Goal: Ask a question

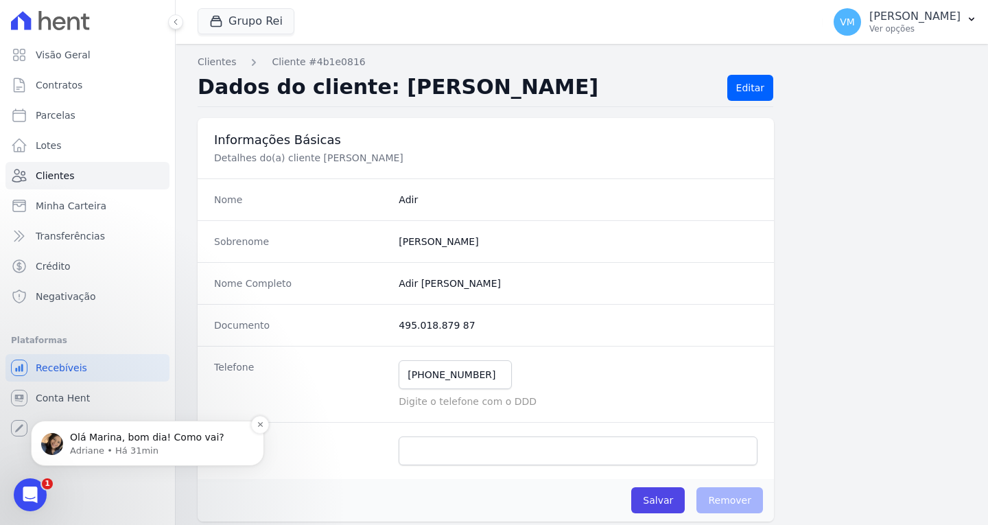
click at [152, 453] on p "Adriane • Há 31min" at bounding box center [158, 451] width 177 height 12
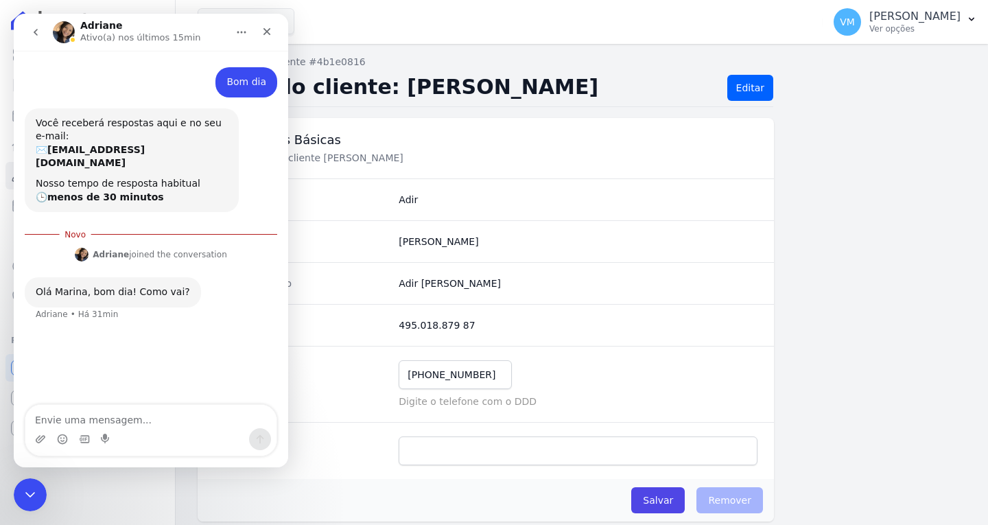
scroll to position [2, 0]
click at [119, 415] on textarea "Envie uma mensagem..." at bounding box center [150, 416] width 251 height 23
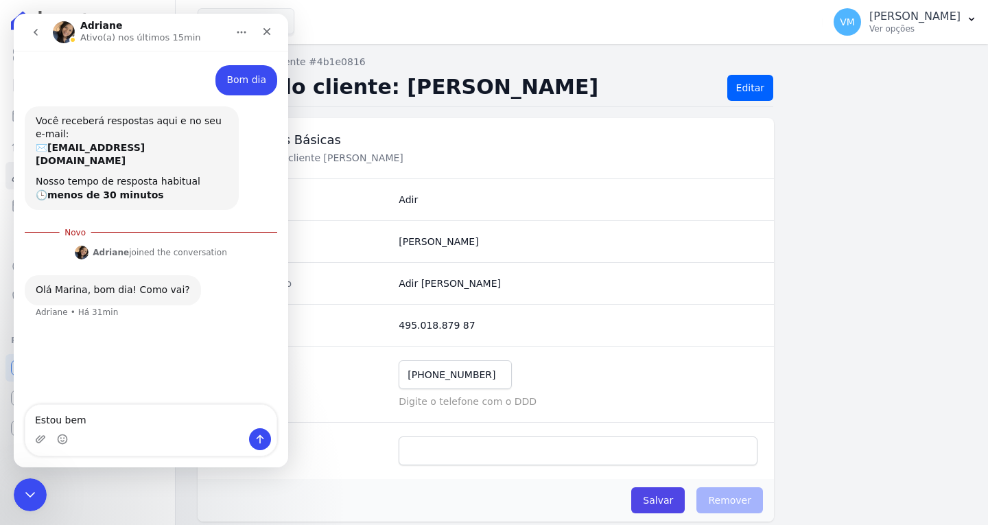
type textarea "Estou bem"
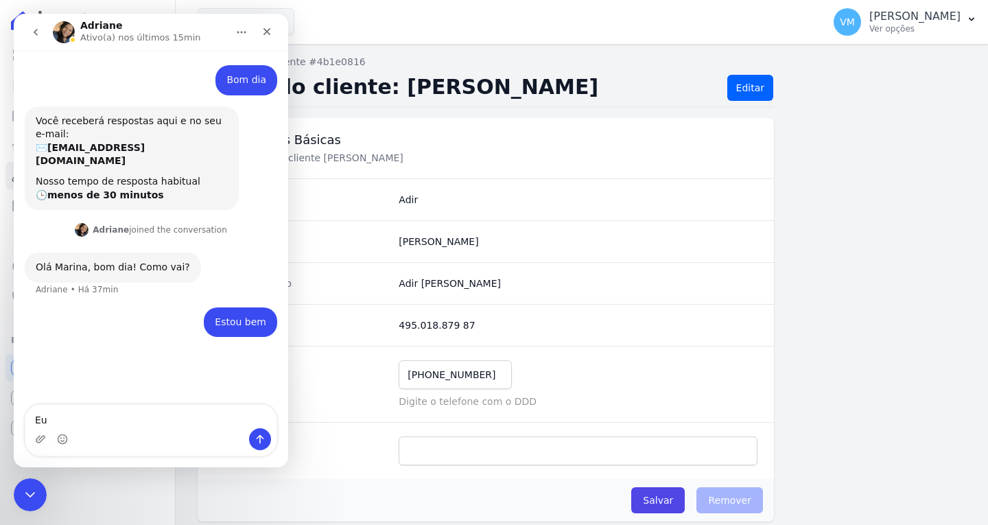
type textarea "E"
type textarea "P"
type textarea "Tem alguns contratos aqui comigo que já foram quitados, mas estão ativos aqui n…"
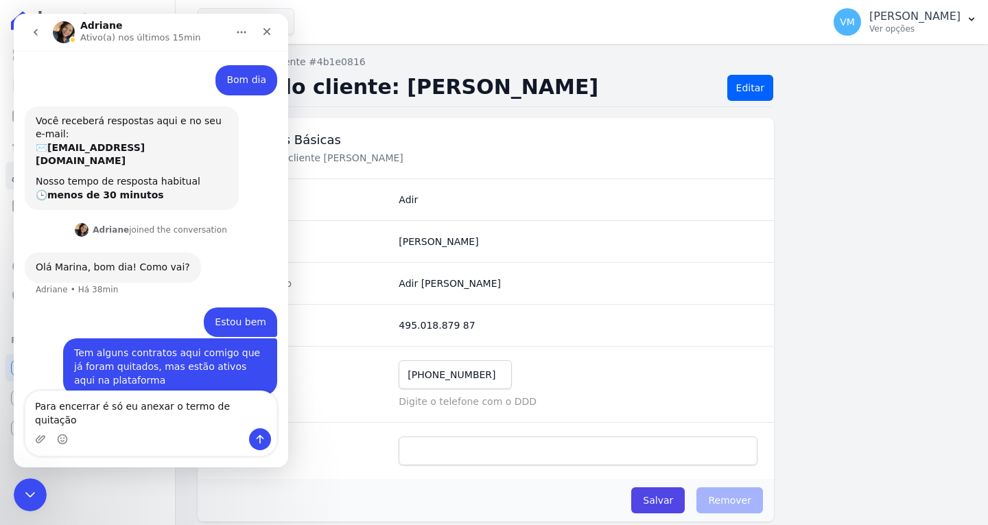
type textarea "Para encerrar é só eu anexar o termo de quitação?"
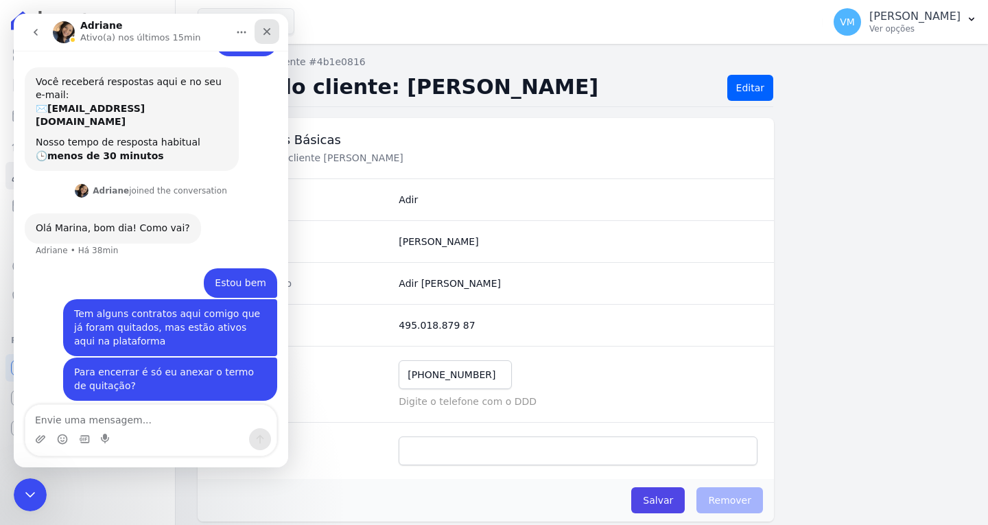
click at [266, 32] on icon "Fechar" at bounding box center [268, 32] width 8 height 8
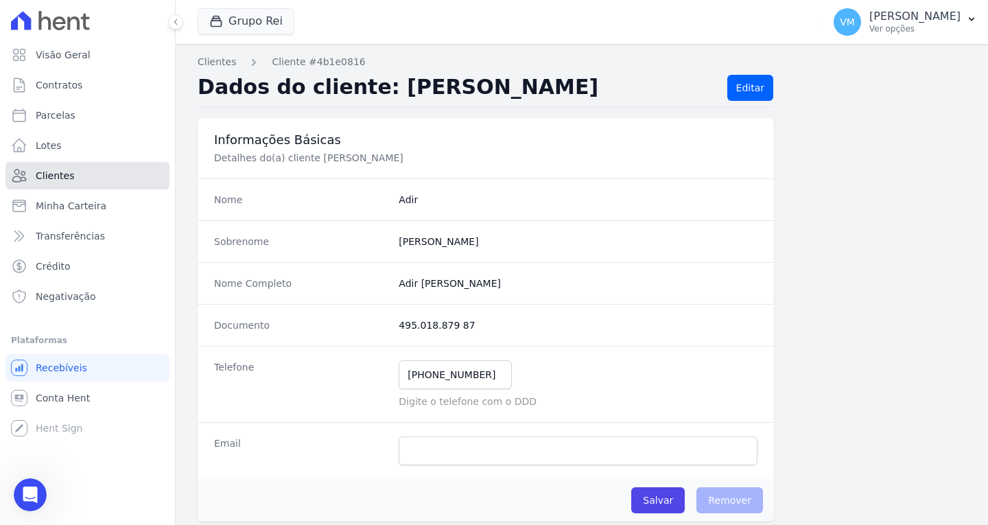
click at [74, 176] on link "Clientes" at bounding box center [87, 175] width 164 height 27
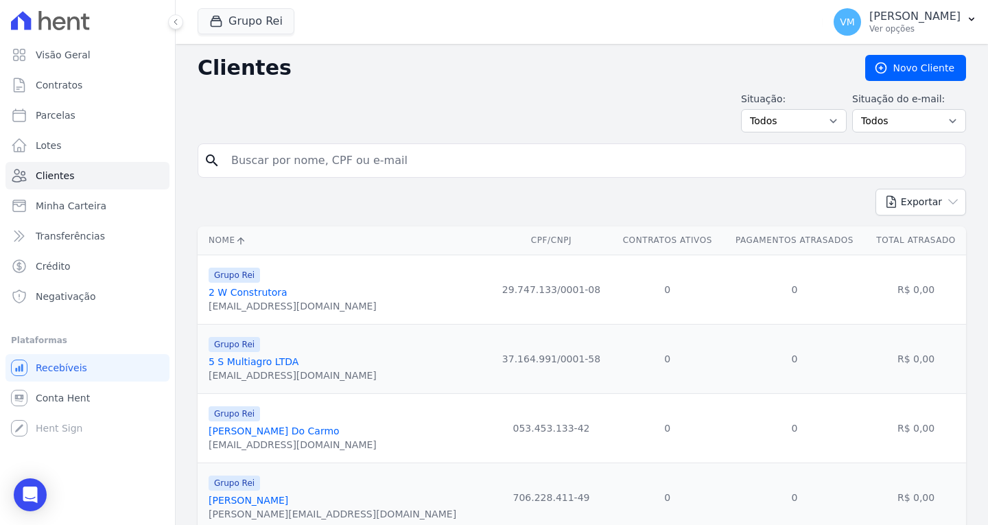
click at [294, 158] on input "search" at bounding box center [591, 160] width 737 height 27
paste input "13157790480"
type input "13157790480"
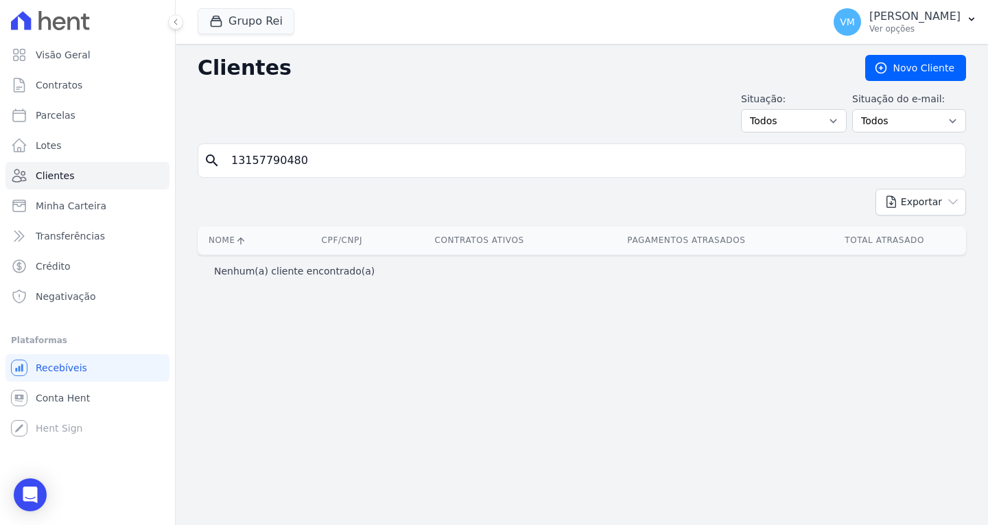
click at [312, 167] on input "13157790480" at bounding box center [591, 160] width 737 height 27
type input "1"
click at [322, 152] on input "search" at bounding box center [591, 160] width 737 height 27
paste input "78940605187"
type input "78940605187"
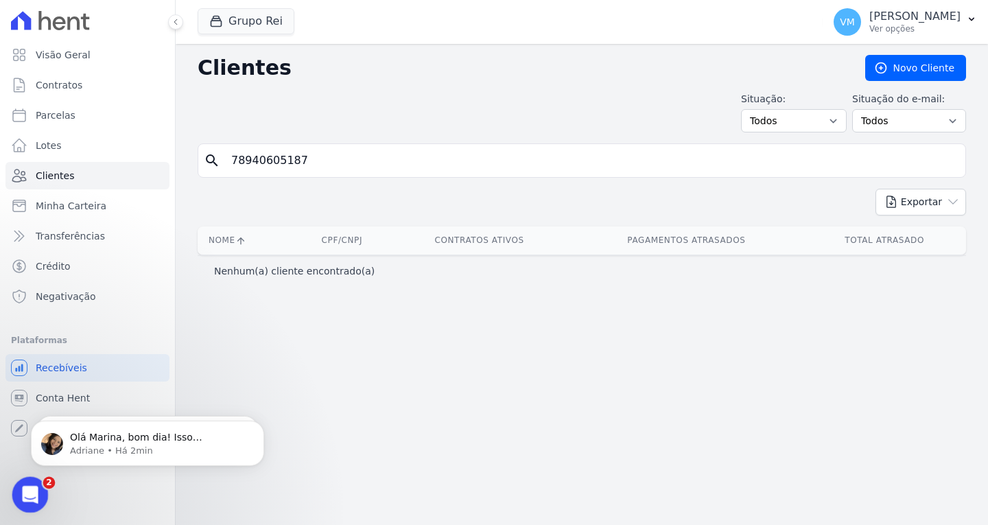
drag, startPoint x: 34, startPoint y: 496, endPoint x: 62, endPoint y: 956, distance: 460.8
click at [34, 497] on icon "Abertura do Messenger da Intercom" at bounding box center [28, 493] width 23 height 23
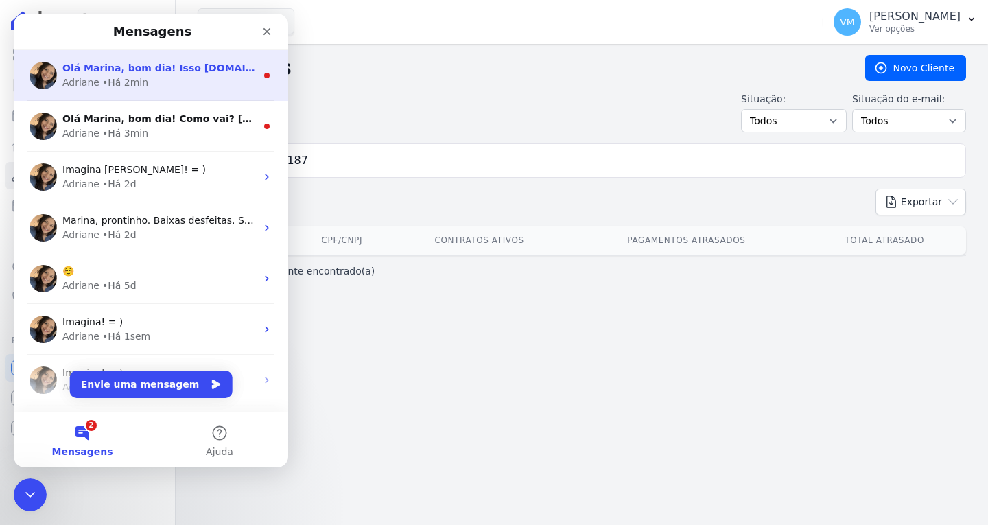
click at [173, 68] on span "Olá Marina, bom dia! Isso [DOMAIN_NAME] clicar para alterar o status p/ Encerra…" at bounding box center [434, 67] width 745 height 11
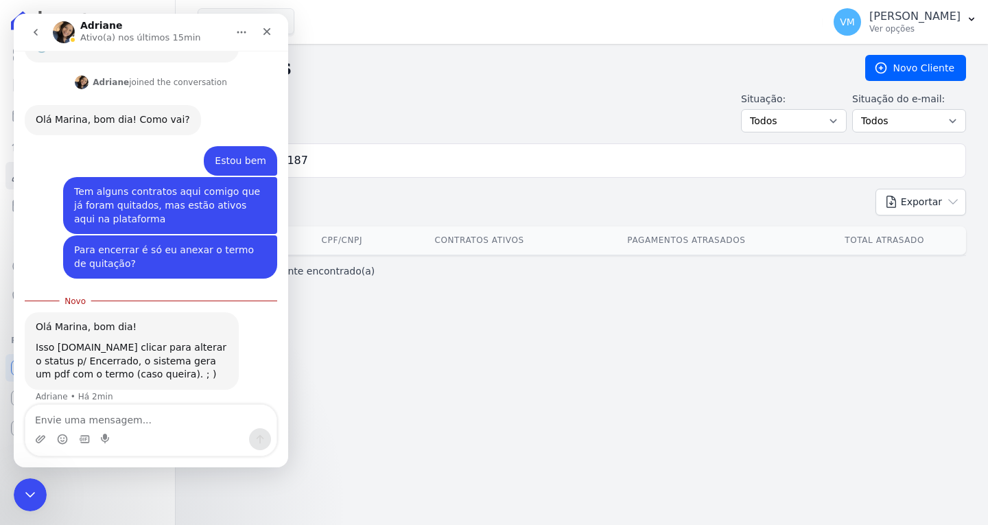
scroll to position [150, 0]
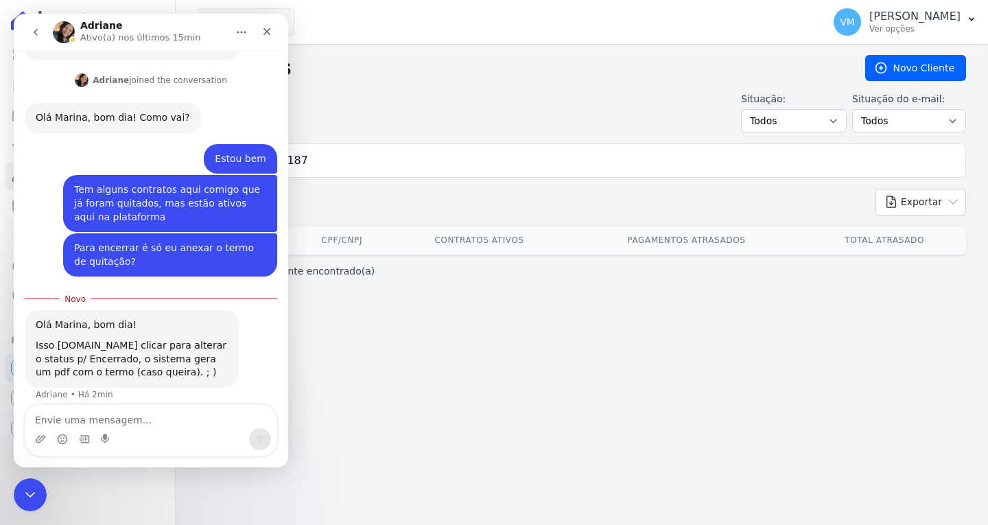
click at [126, 419] on textarea "Envie uma mensagem..." at bounding box center [150, 416] width 251 height 23
type textarea "Ah sim, o sistema me fornece o termo de quitação"
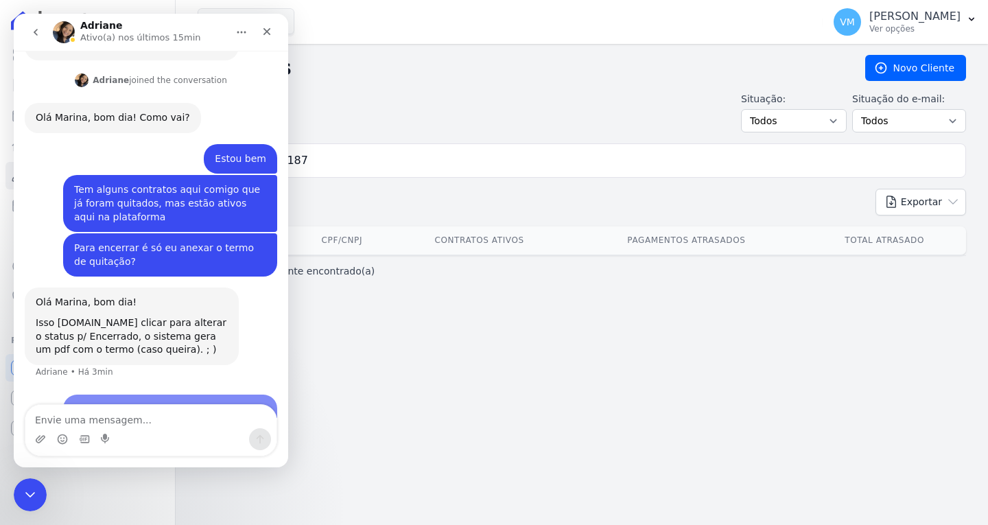
scroll to position [181, 0]
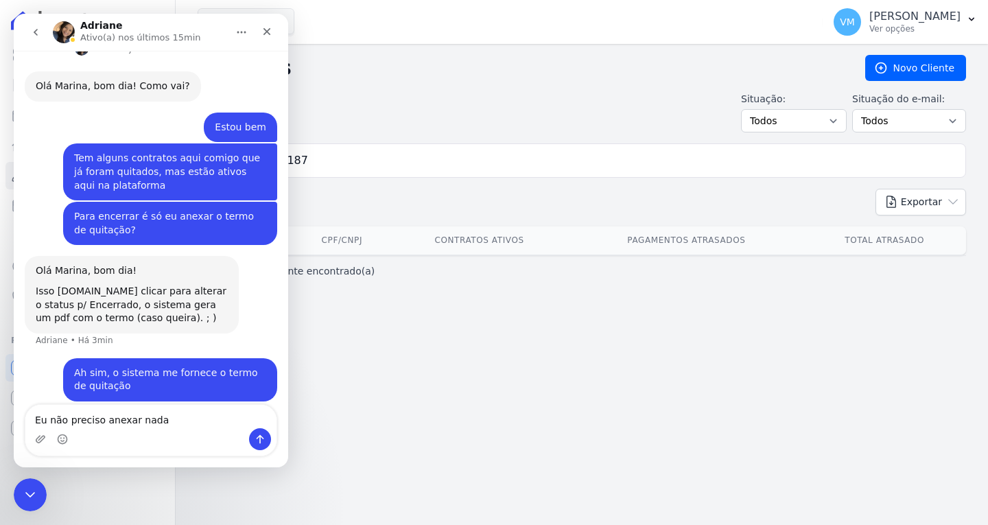
type textarea "Eu não preciso anexar nada?"
